Goal: Task Accomplishment & Management: Use online tool/utility

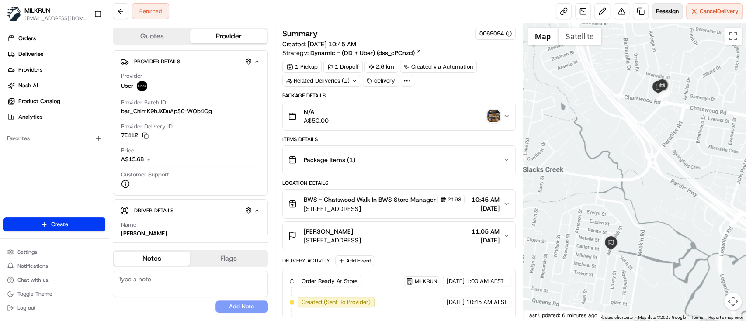
click at [660, 14] on span "Reassign" at bounding box center [667, 11] width 23 height 8
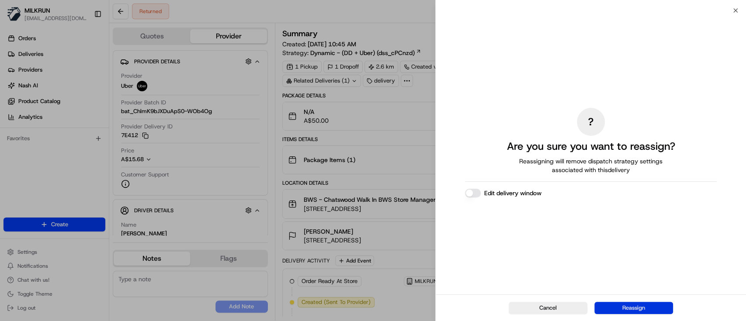
click at [639, 305] on button "Reassign" at bounding box center [633, 308] width 79 height 12
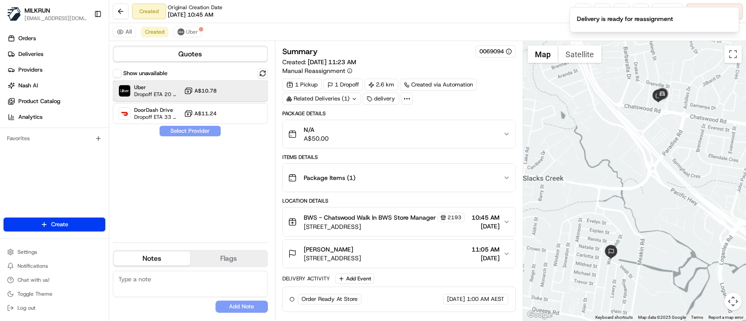
click at [229, 91] on div "Uber Dropoff ETA 20 minutes A$10.78" at bounding box center [190, 90] width 155 height 21
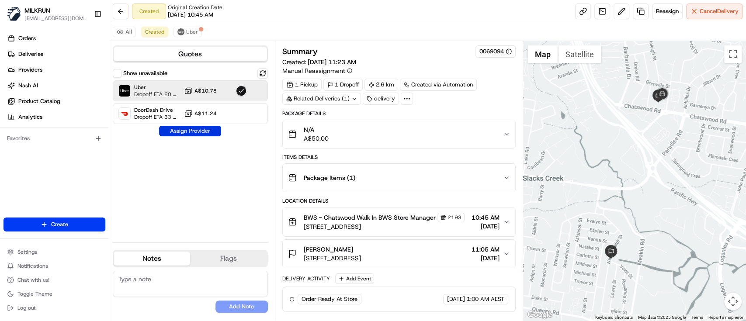
click at [199, 135] on button "Assign Provider" at bounding box center [190, 131] width 62 height 10
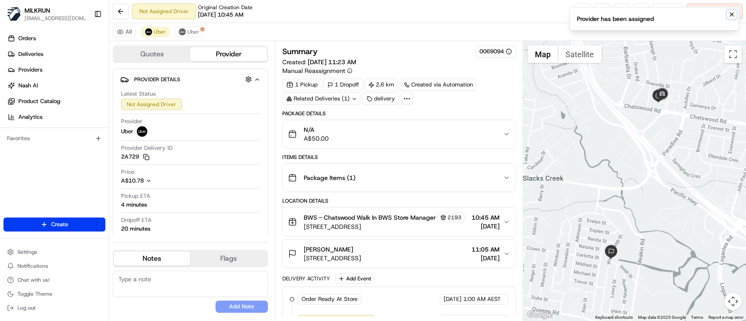
click at [734, 12] on icon "Notifications (F8)" at bounding box center [731, 14] width 7 height 7
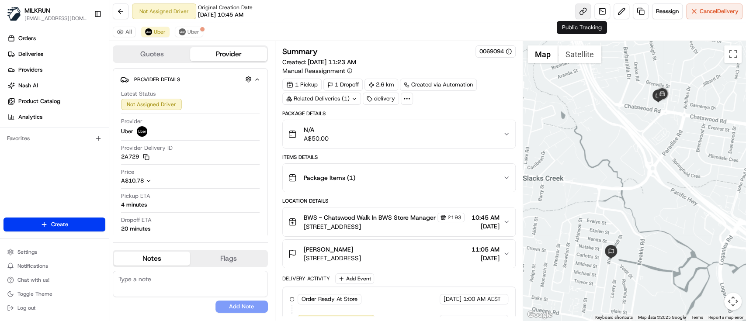
click at [581, 12] on link at bounding box center [583, 11] width 16 height 16
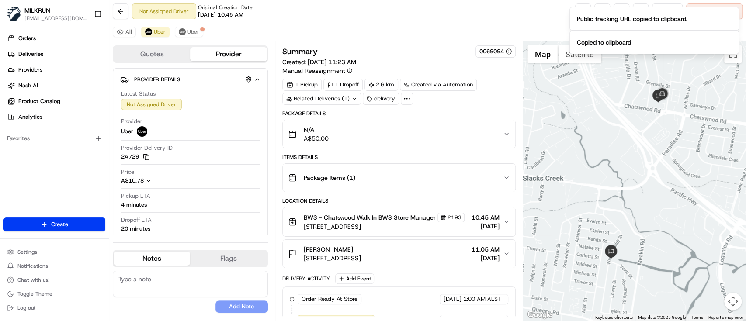
click at [356, 17] on div "Not Assigned Driver Original Creation Date 08/22/2025 10:45 AM Reassign Cancel …" at bounding box center [427, 11] width 637 height 23
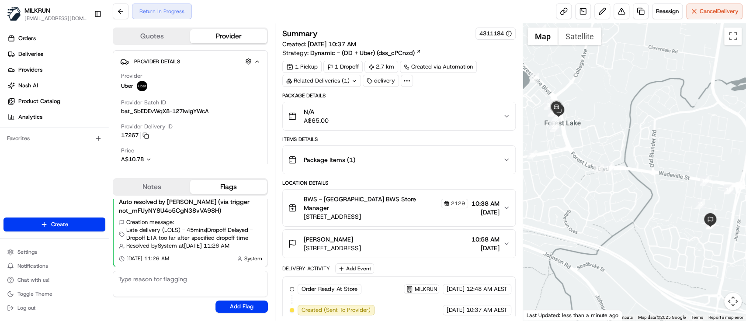
scroll to position [206, 0]
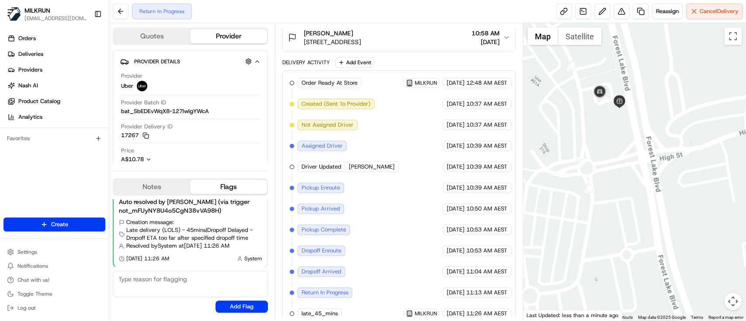
drag, startPoint x: 626, startPoint y: 109, endPoint x: 645, endPoint y: 152, distance: 47.2
click at [645, 152] on div at bounding box center [634, 172] width 223 height 298
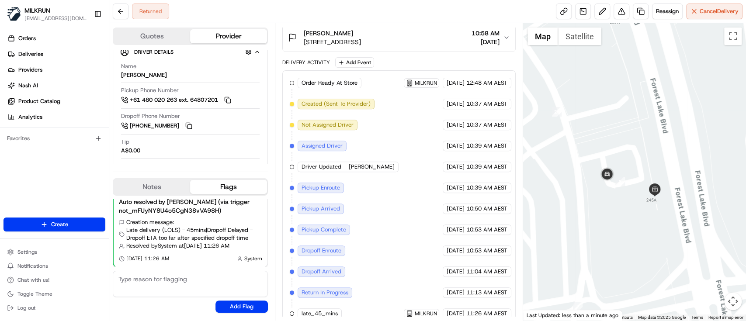
scroll to position [167, 0]
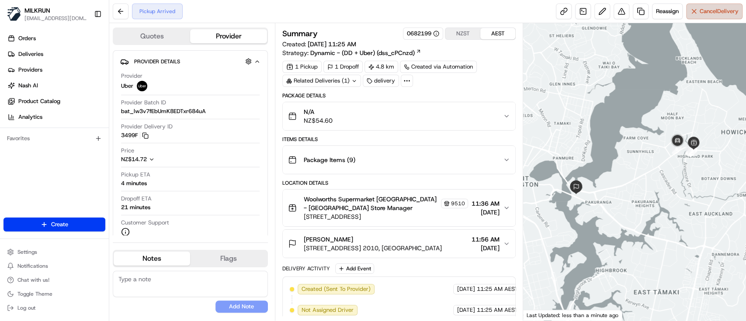
click at [716, 18] on button "Cancel Delivery" at bounding box center [714, 11] width 56 height 16
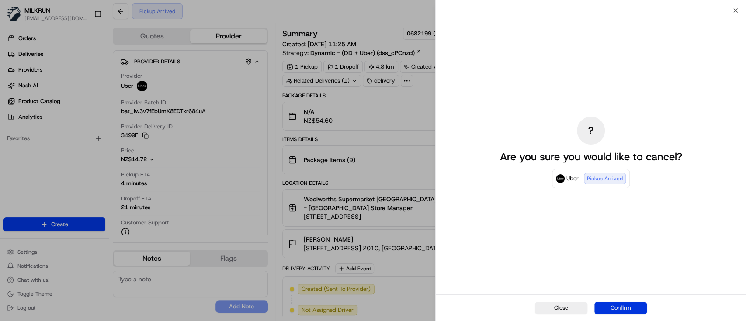
click at [630, 309] on button "Confirm" at bounding box center [620, 308] width 52 height 12
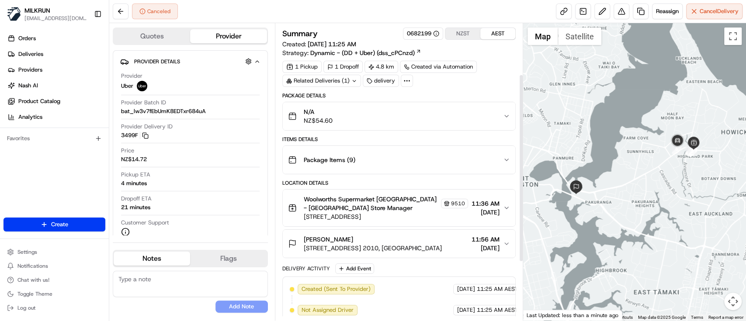
scroll to position [172, 0]
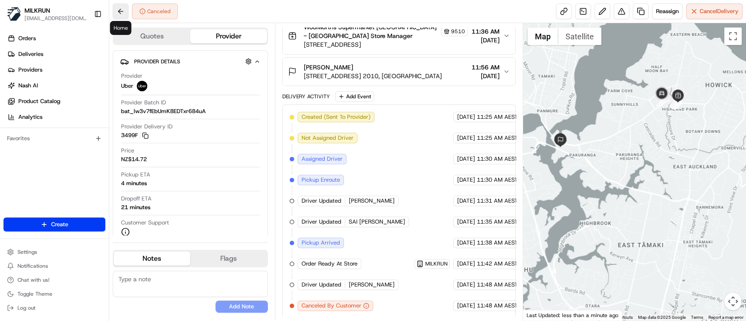
click at [118, 11] on button at bounding box center [121, 11] width 16 height 16
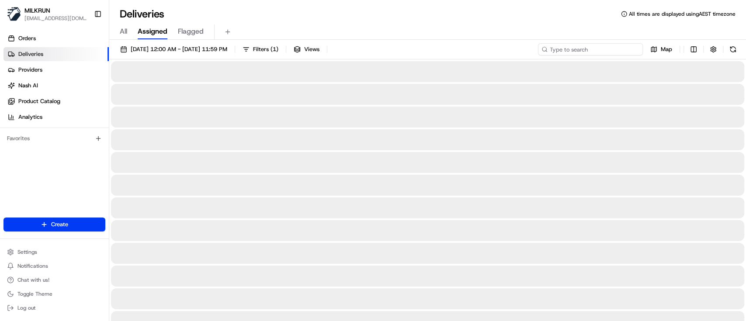
click at [586, 48] on input at bounding box center [590, 49] width 105 height 12
paste input "152ea835-0f92-474c-b7c9-7b24eec29a87"
type input "152ea835-0f92-474c-b7c9-7b24eec29a87"
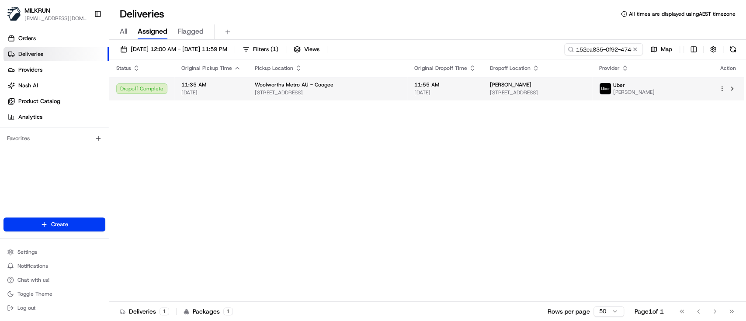
click at [476, 93] on span "[DATE]" at bounding box center [445, 92] width 62 height 7
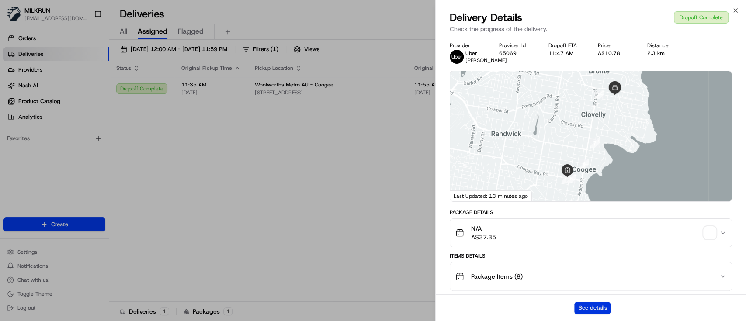
click at [605, 303] on button "See details" at bounding box center [592, 308] width 36 height 12
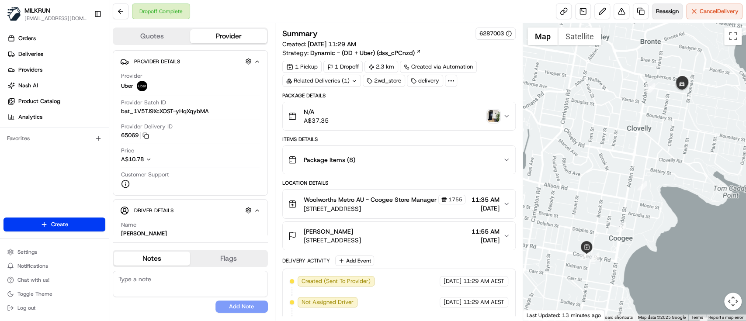
click at [665, 14] on span "Reassign" at bounding box center [667, 11] width 23 height 8
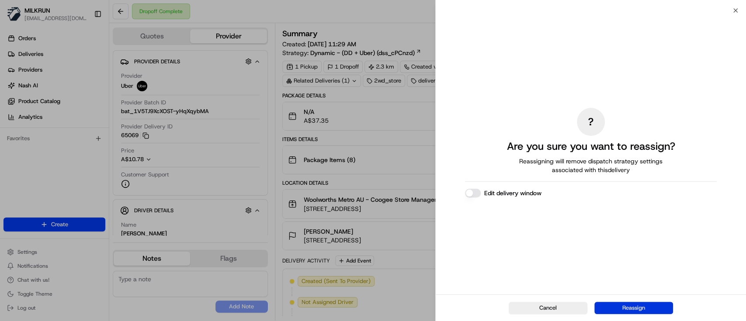
click at [626, 304] on button "Reassign" at bounding box center [633, 308] width 79 height 12
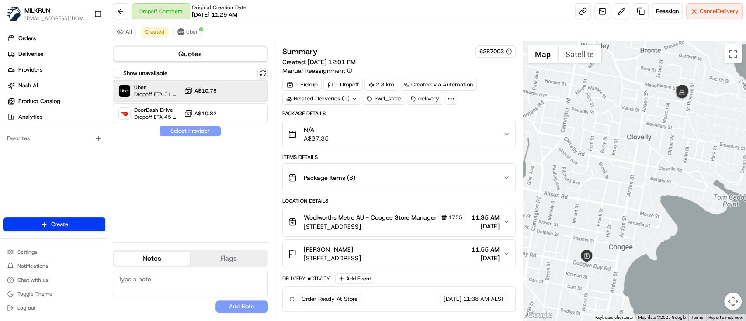
click at [200, 85] on div "Uber Dropoff ETA 31 minutes A$10.78" at bounding box center [190, 90] width 155 height 21
click at [209, 133] on button "Assign Provider" at bounding box center [190, 131] width 62 height 10
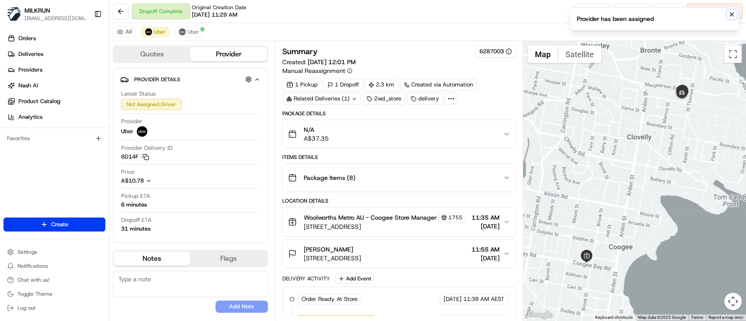
click at [730, 16] on icon "Notifications (F8)" at bounding box center [731, 14] width 7 height 7
